Goal: Navigation & Orientation: Find specific page/section

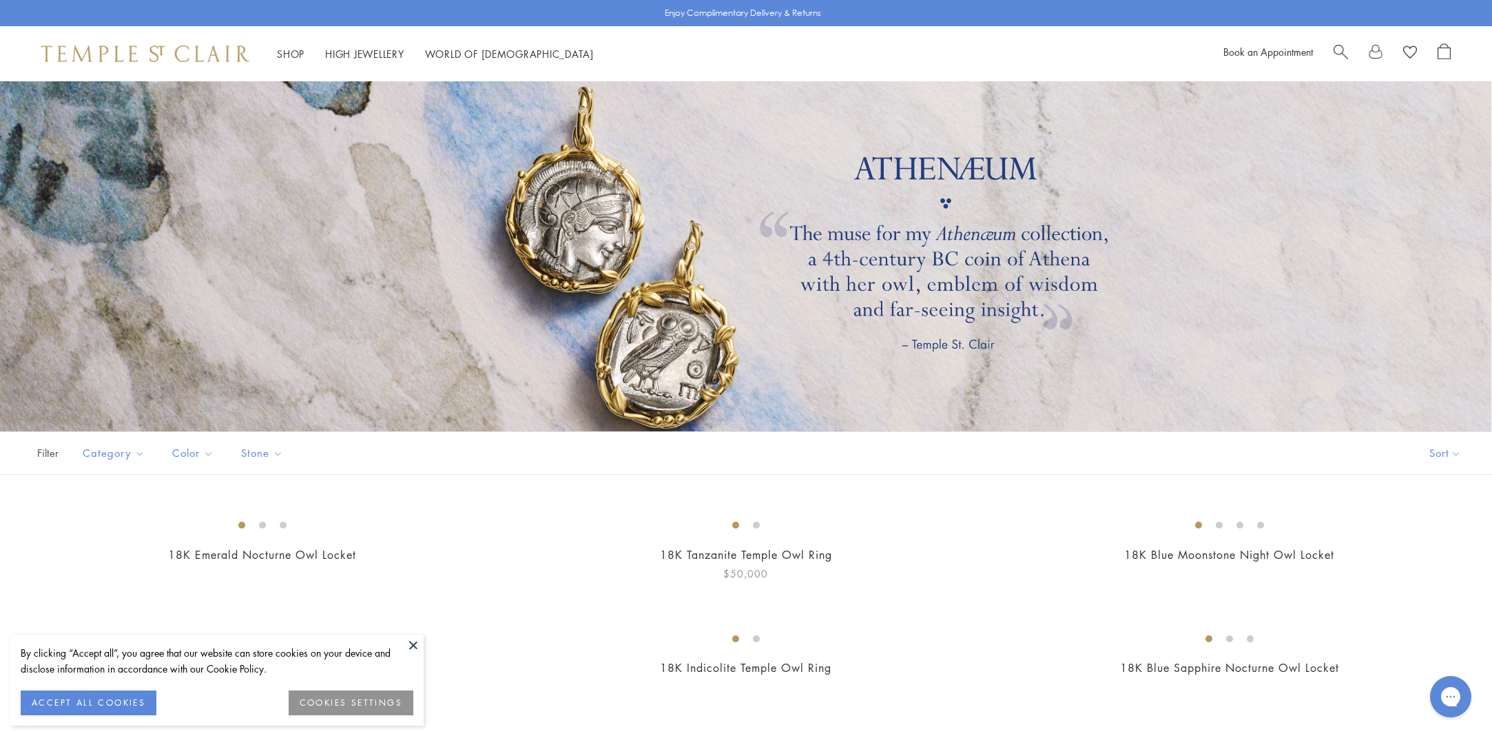
scroll to position [25, 0]
click at [661, 356] on div at bounding box center [746, 256] width 1492 height 379
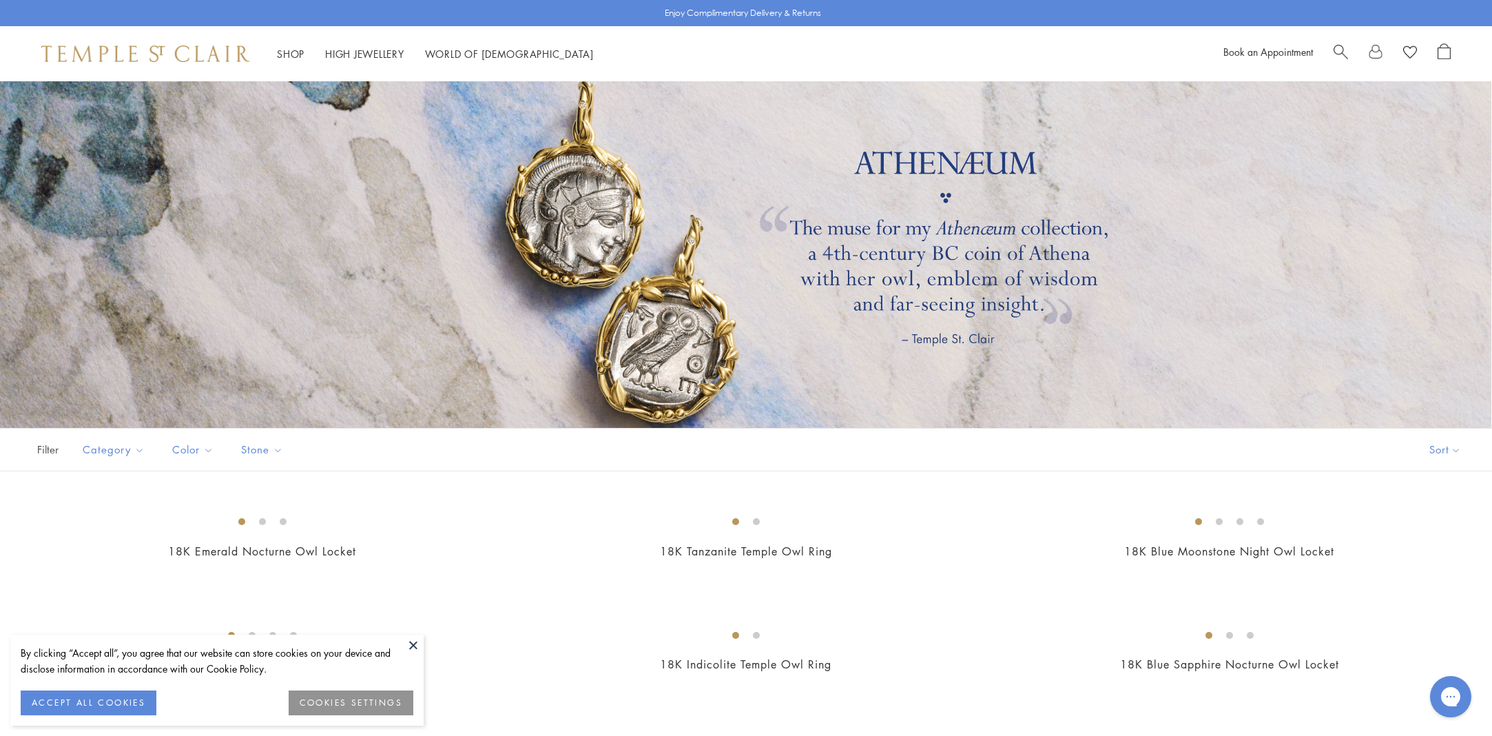
click at [662, 356] on div at bounding box center [746, 249] width 1492 height 379
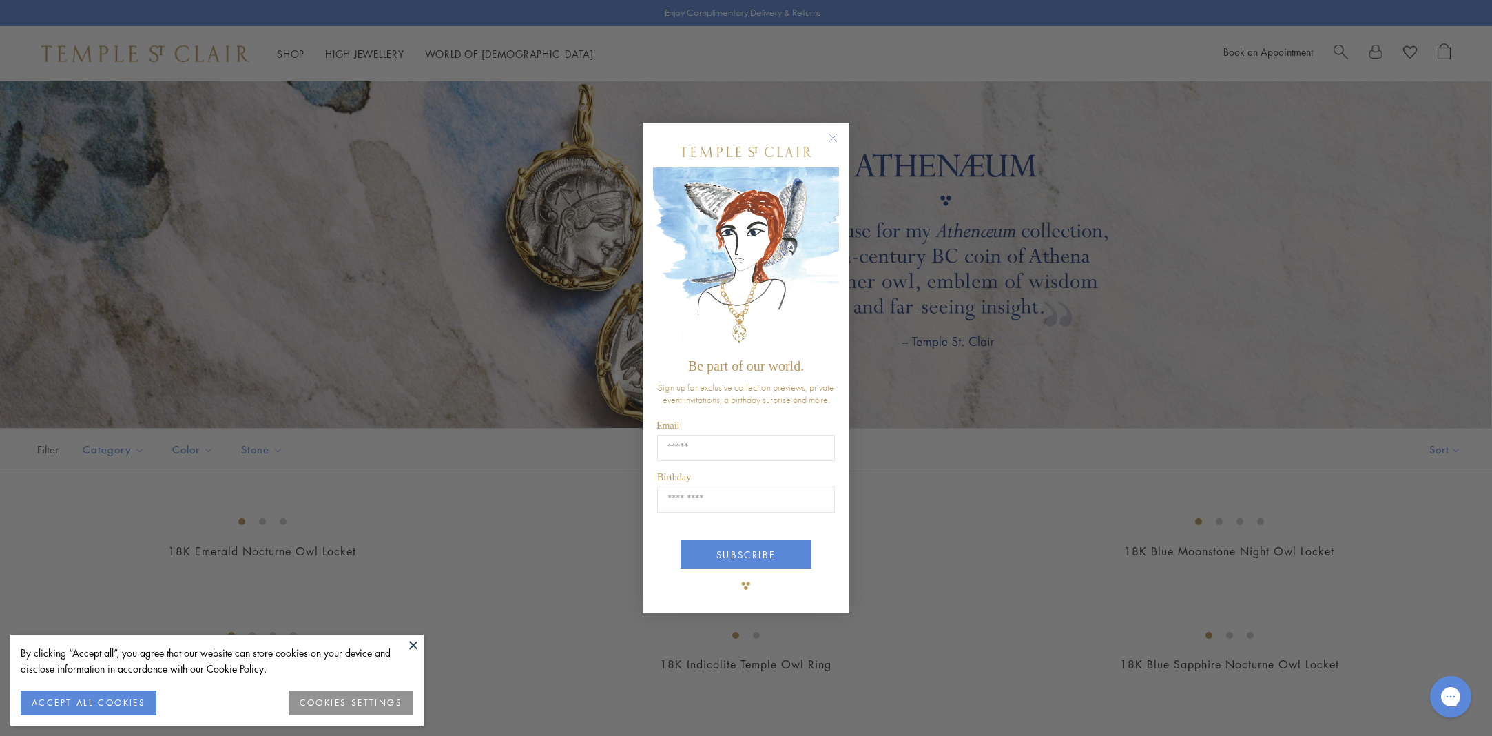
click at [831, 139] on circle "Close dialog" at bounding box center [833, 138] width 17 height 17
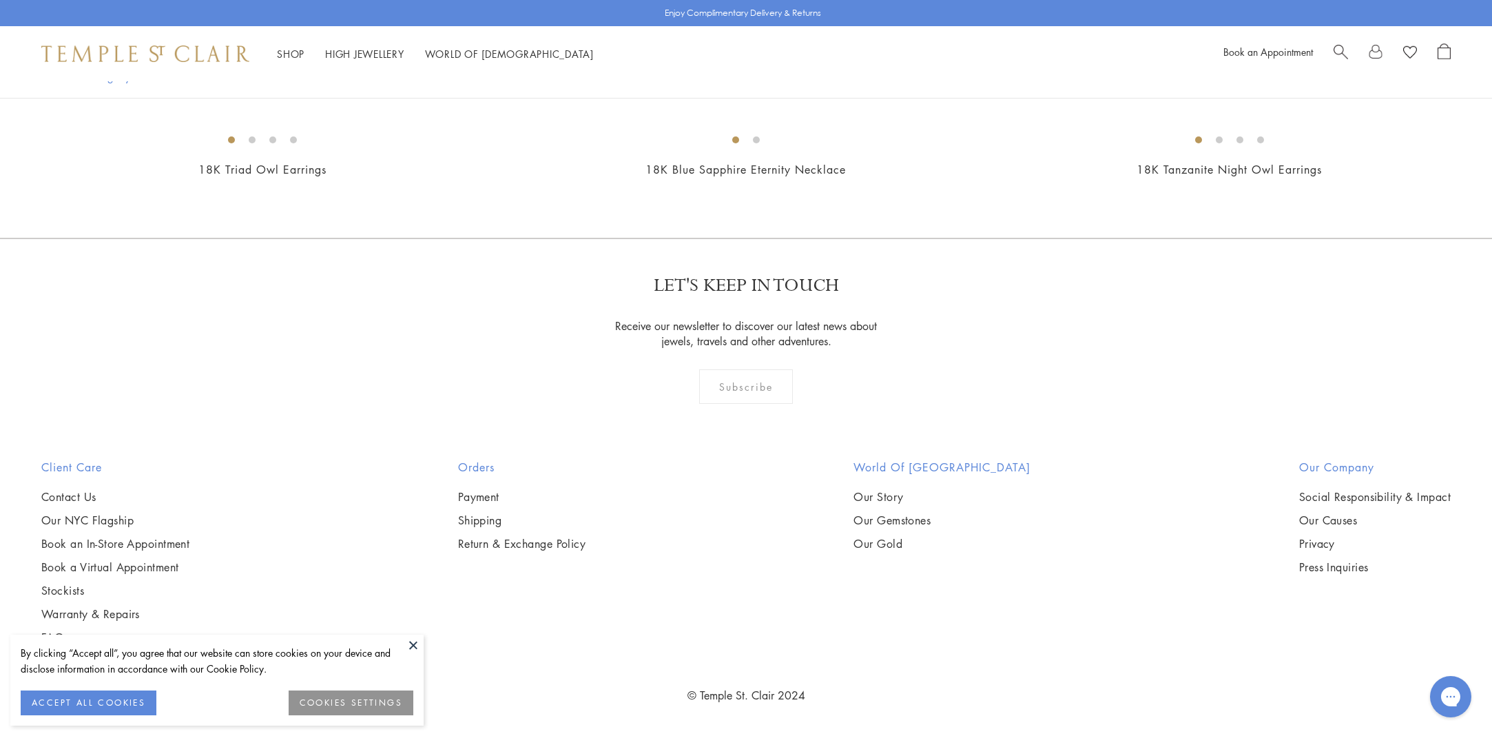
scroll to position [2116, 0]
drag, startPoint x: 415, startPoint y: 646, endPoint x: 424, endPoint y: 660, distance: 17.0
click at [415, 646] on button at bounding box center [413, 645] width 21 height 21
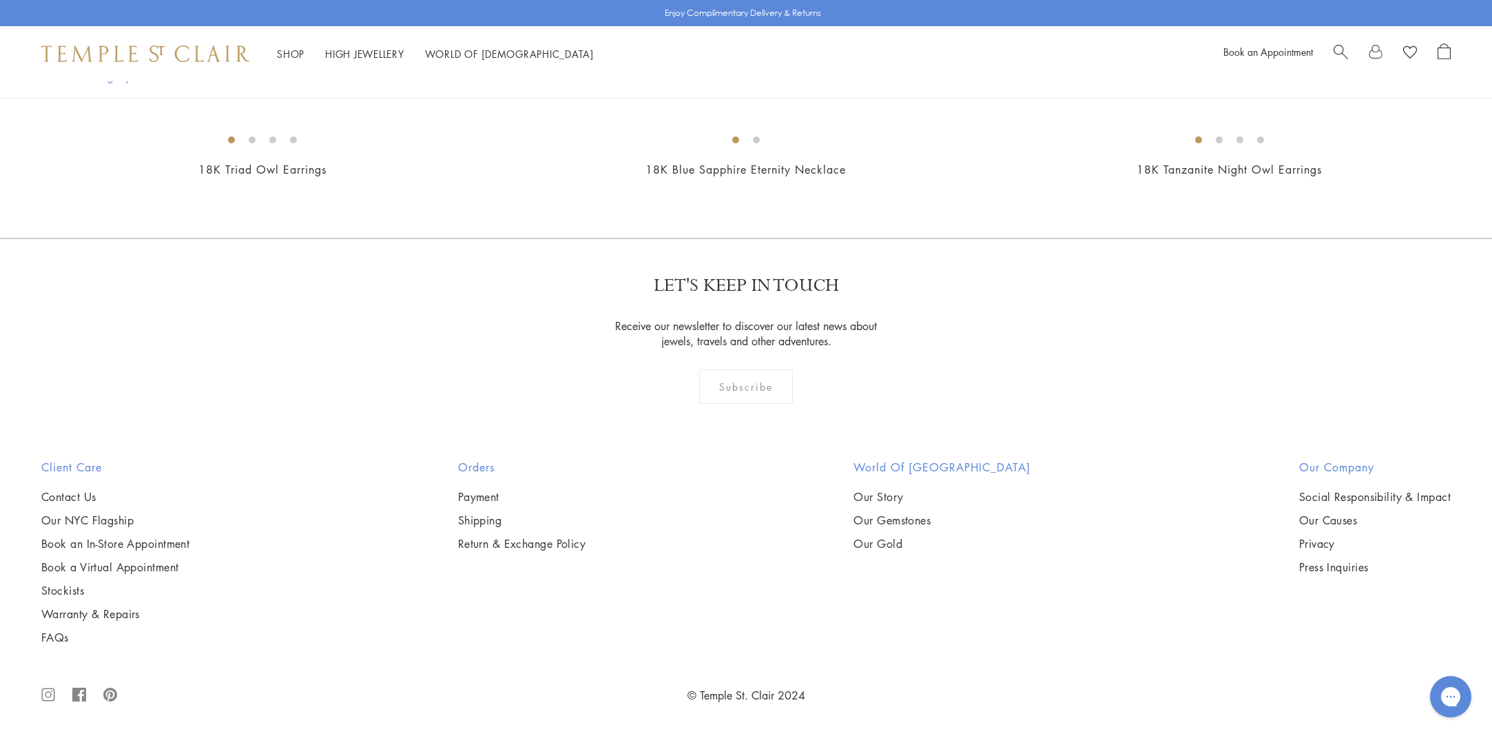
scroll to position [2545, 1]
click at [0, 0] on img at bounding box center [0, 0] width 0 height 0
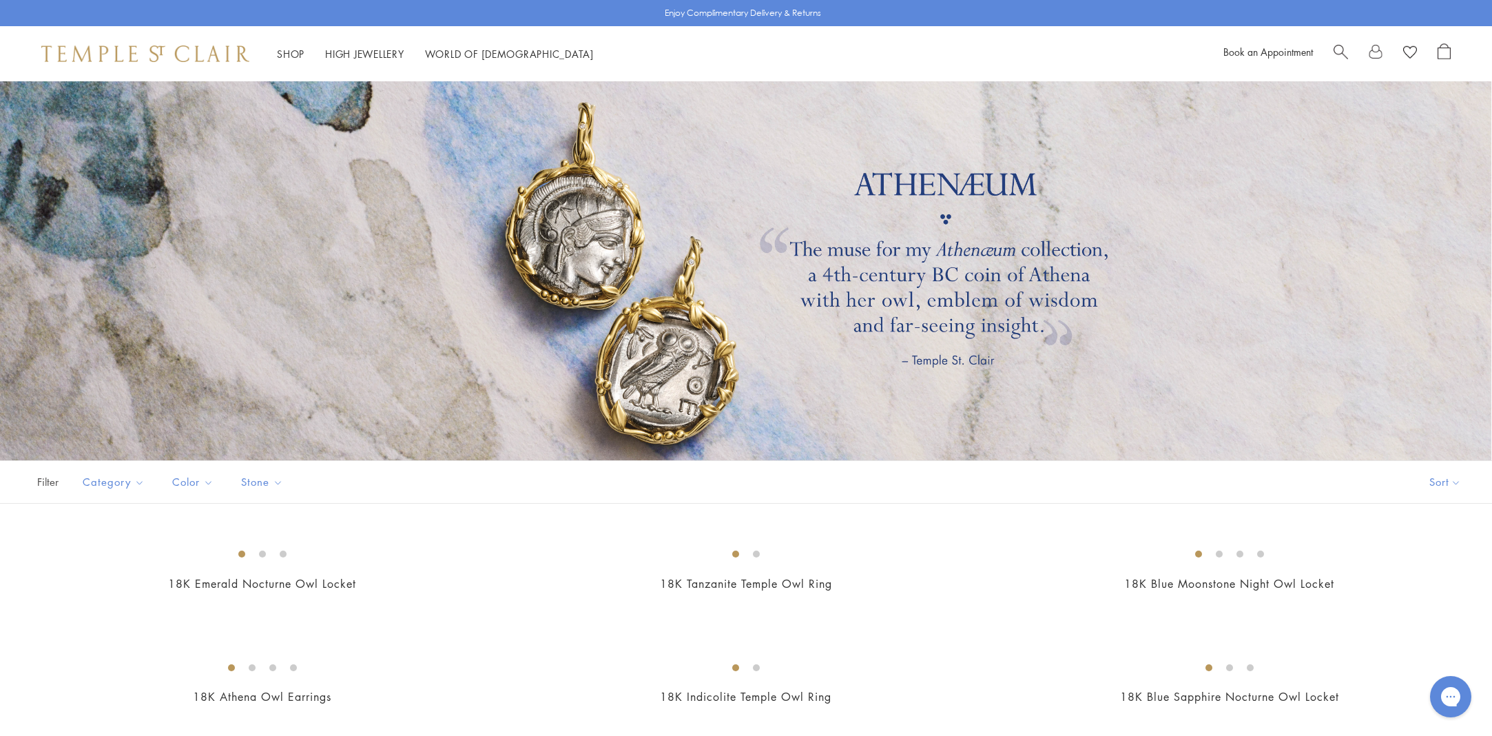
scroll to position [0, 0]
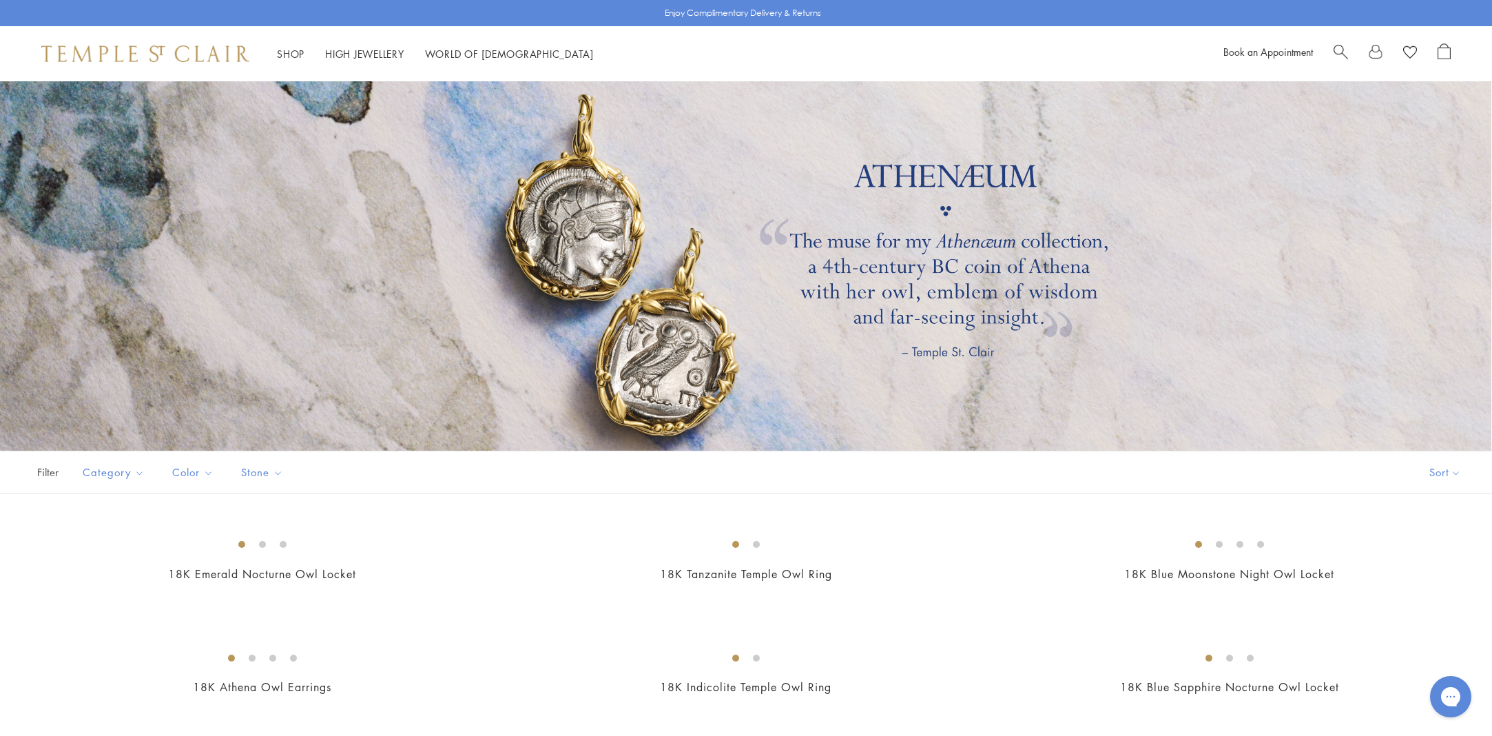
click at [679, 362] on div at bounding box center [746, 262] width 1492 height 379
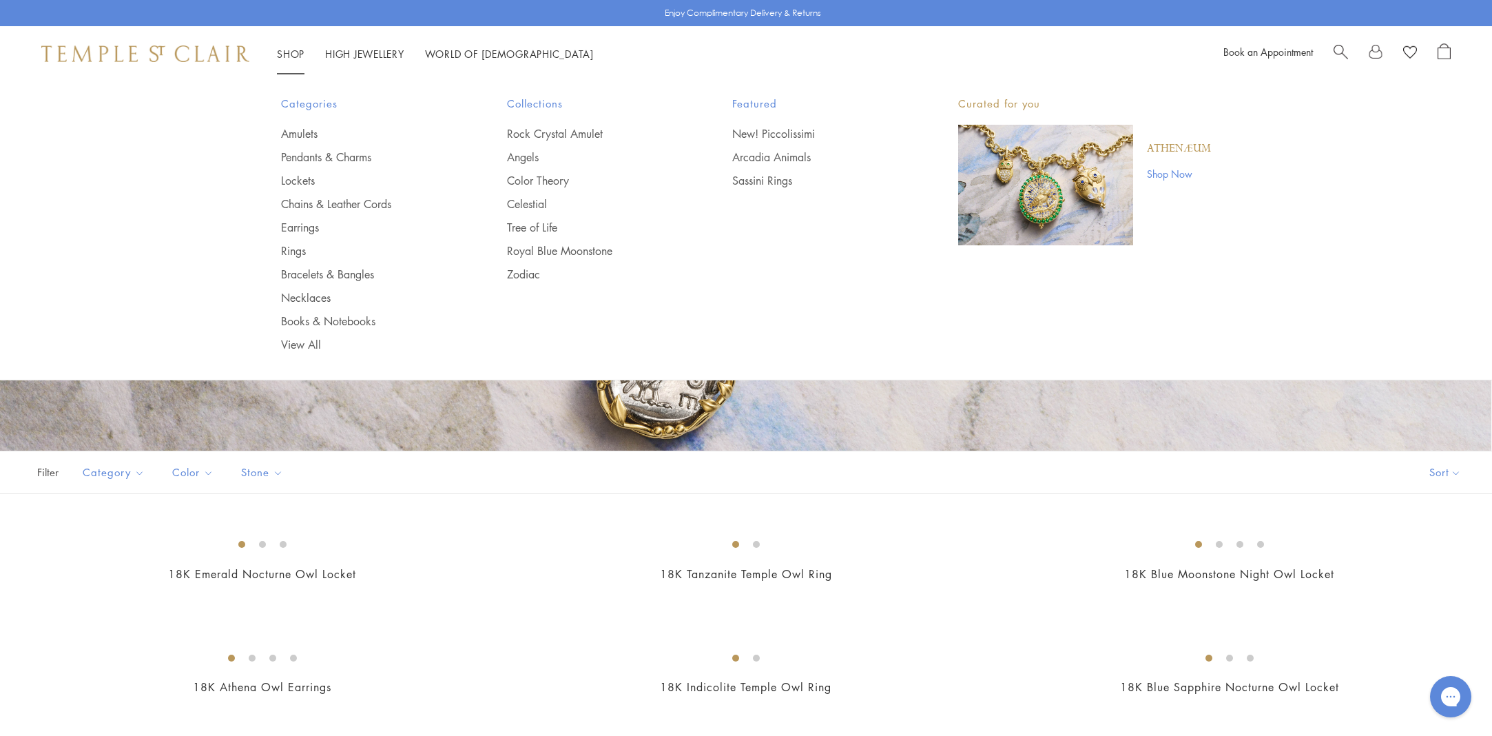
scroll to position [9, 0]
click at [321, 157] on link "Pendants & Charms" at bounding box center [366, 157] width 171 height 15
click at [306, 176] on link "Lockets" at bounding box center [366, 180] width 171 height 15
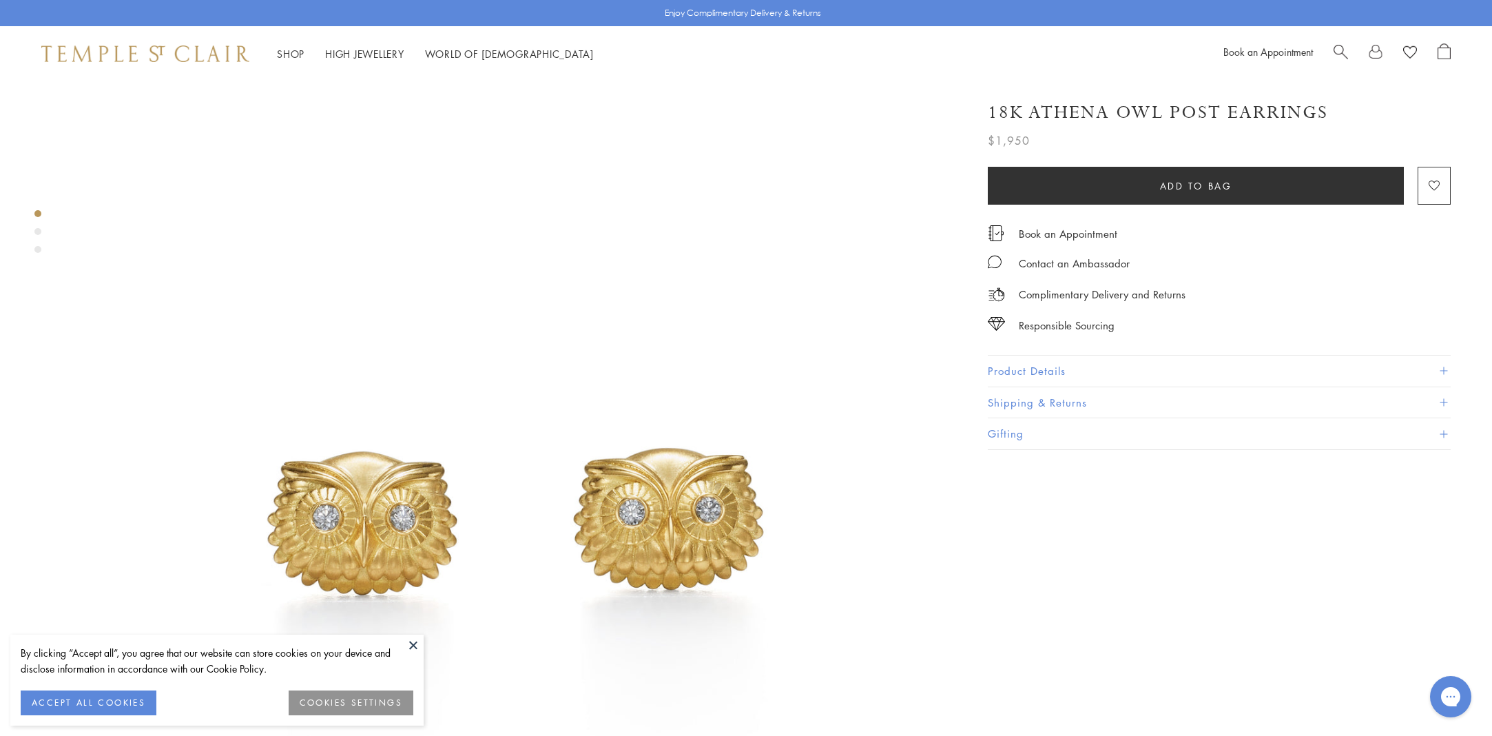
click at [1022, 371] on button "Product Details" at bounding box center [1219, 371] width 463 height 31
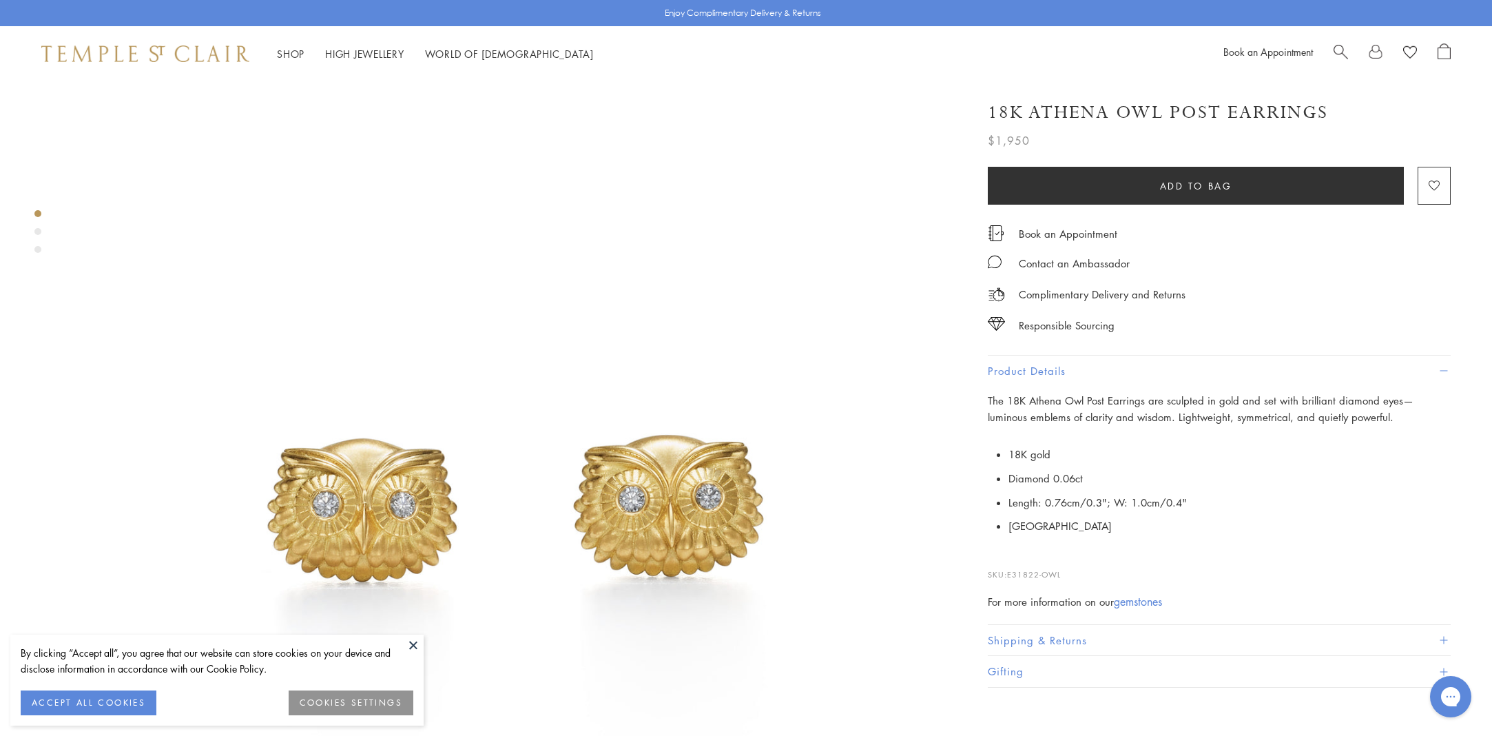
scroll to position [14, 1]
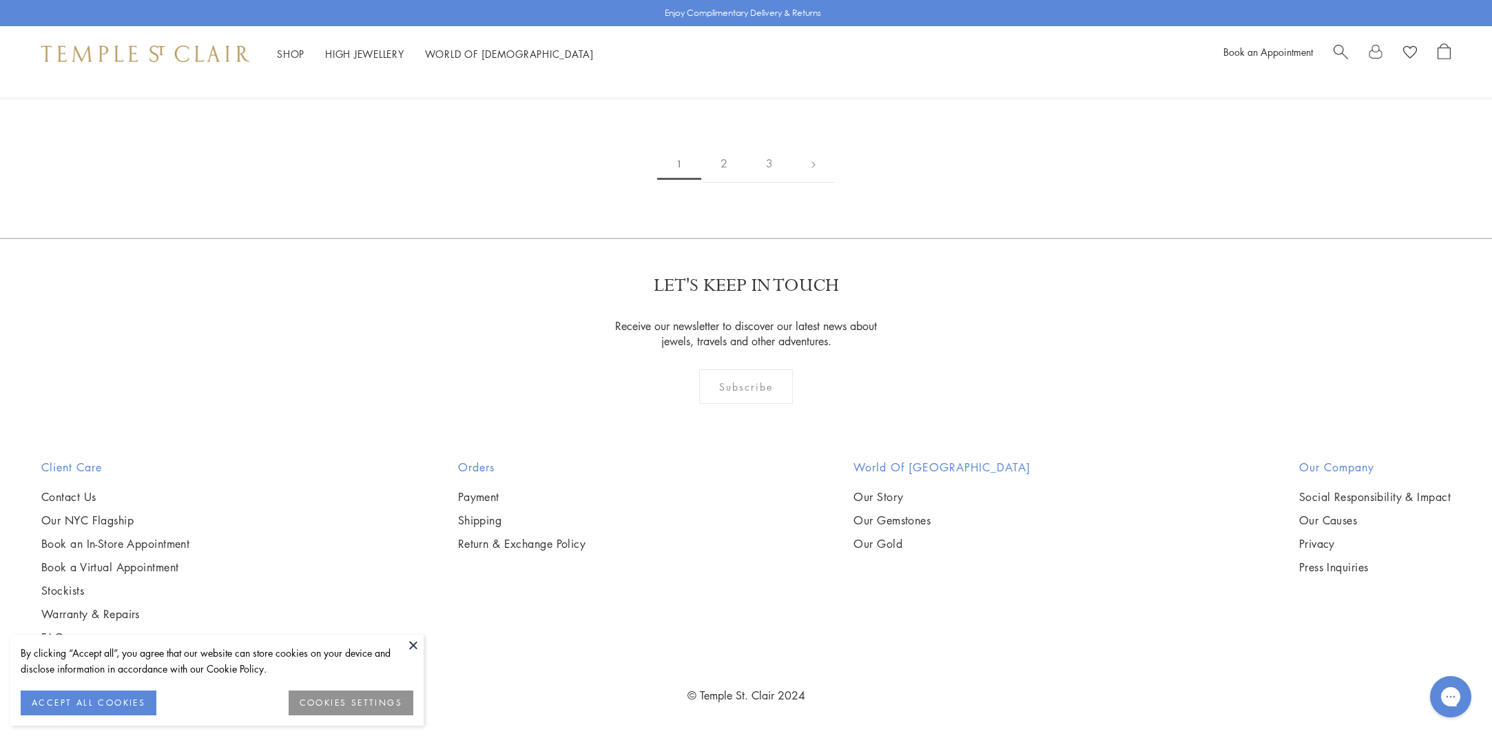
scroll to position [9834, 0]
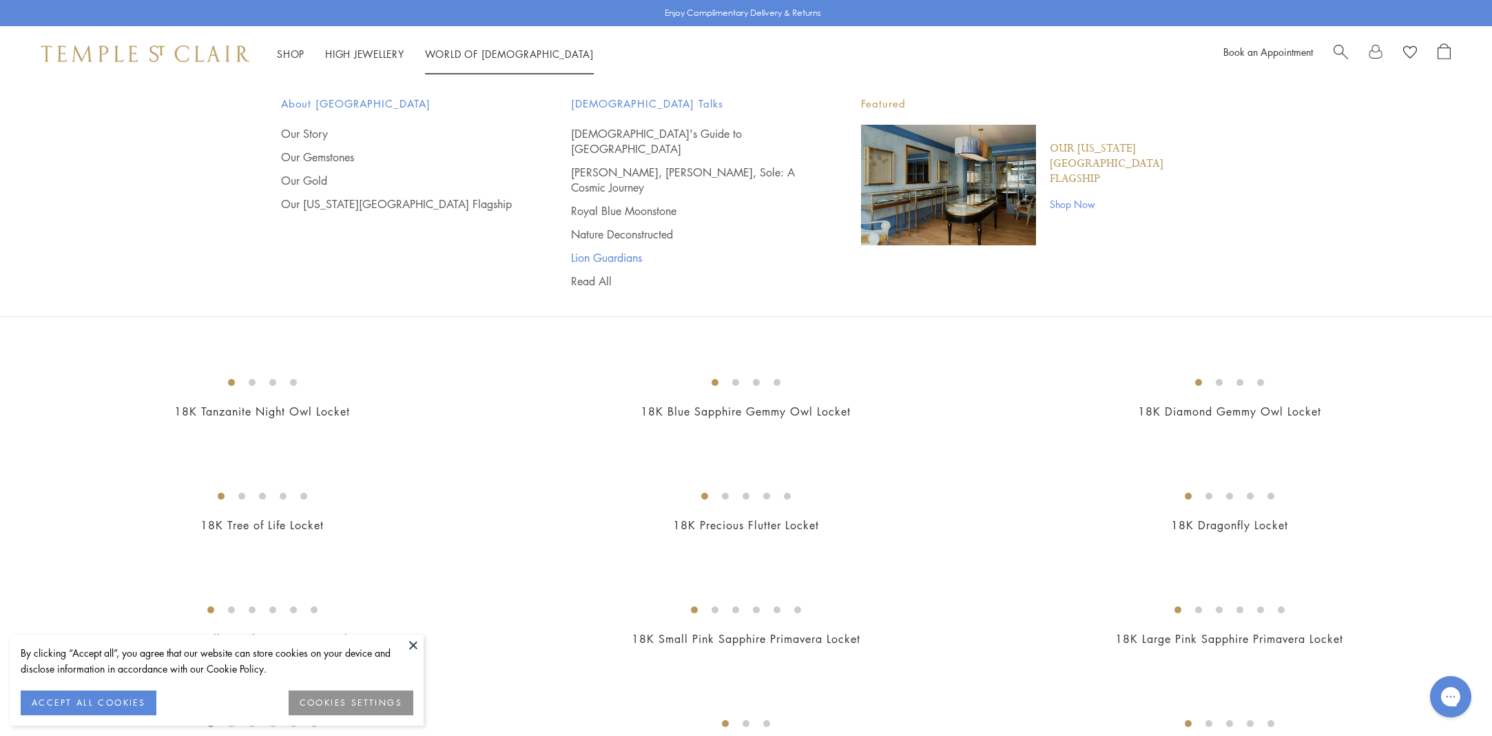
click at [599, 250] on link "Lion Guardians" at bounding box center [688, 257] width 235 height 15
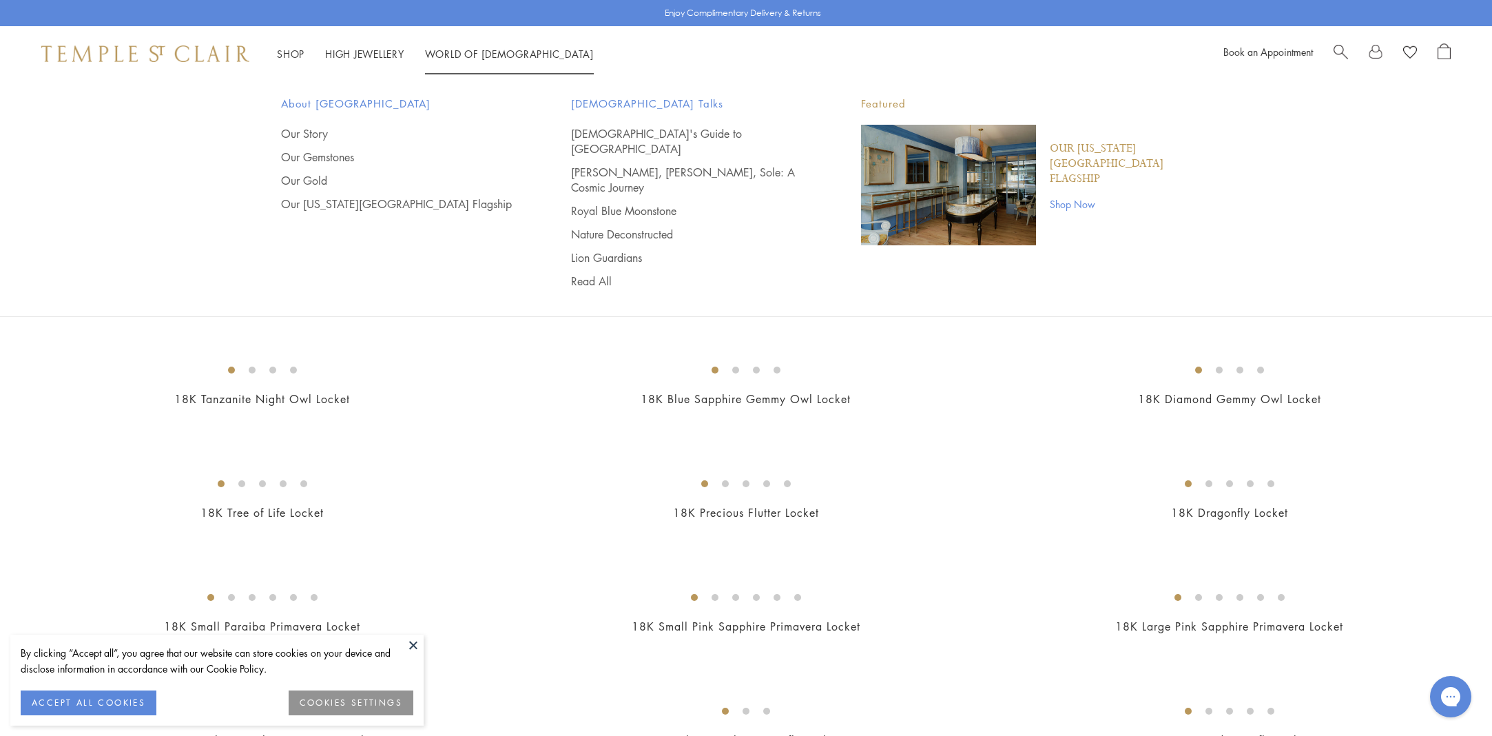
scroll to position [17, 0]
click at [318, 177] on link "Our Gold" at bounding box center [398, 180] width 235 height 15
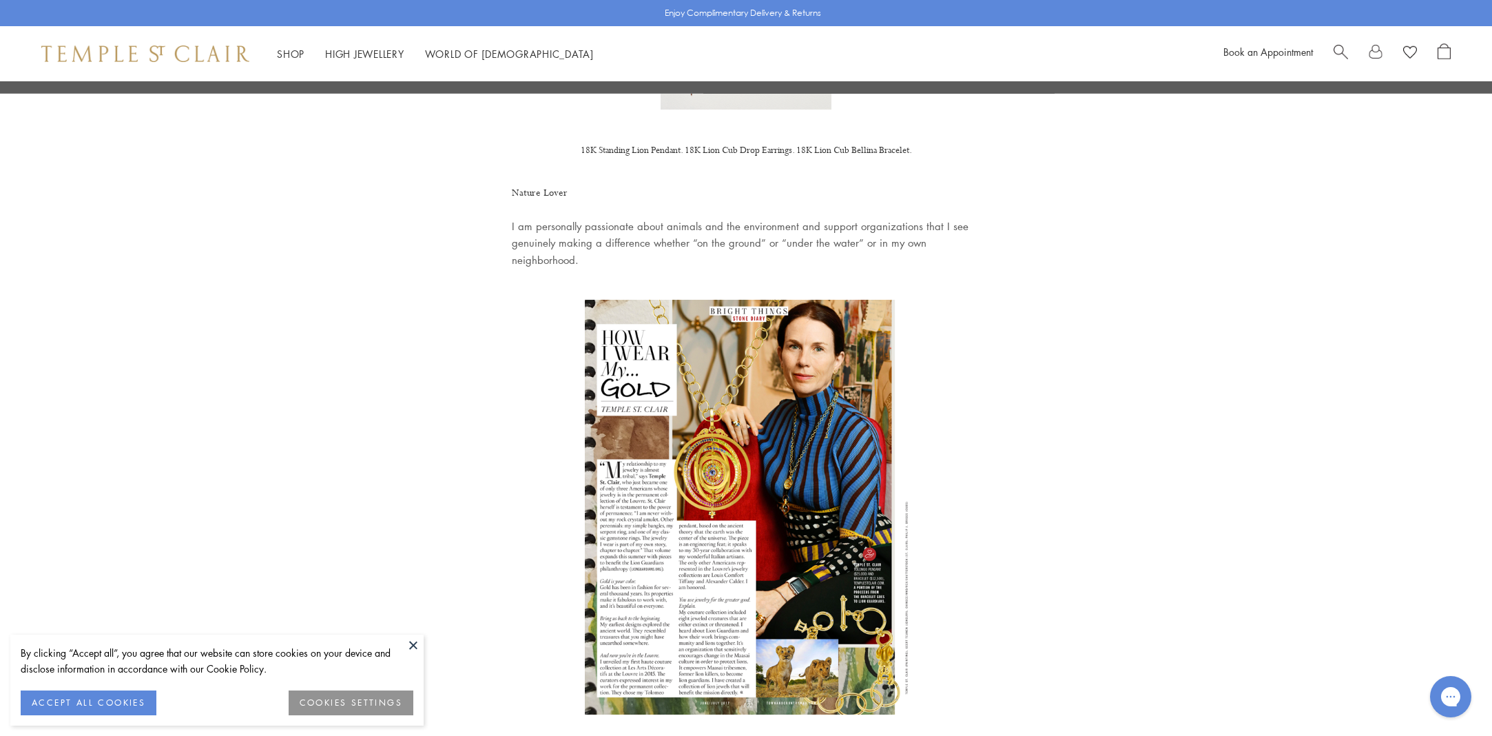
scroll to position [1109, 0]
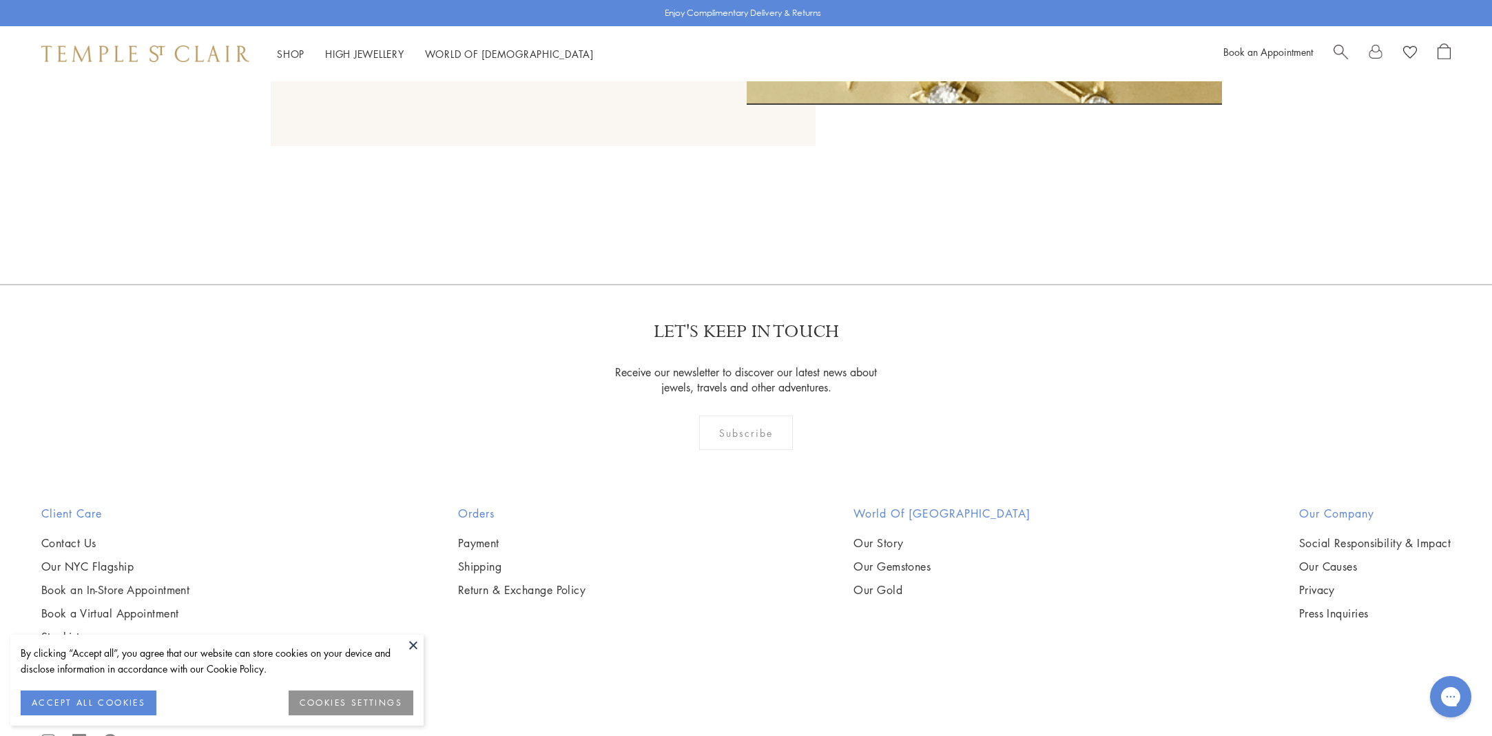
scroll to position [1758, 0]
